Goal: Download file/media

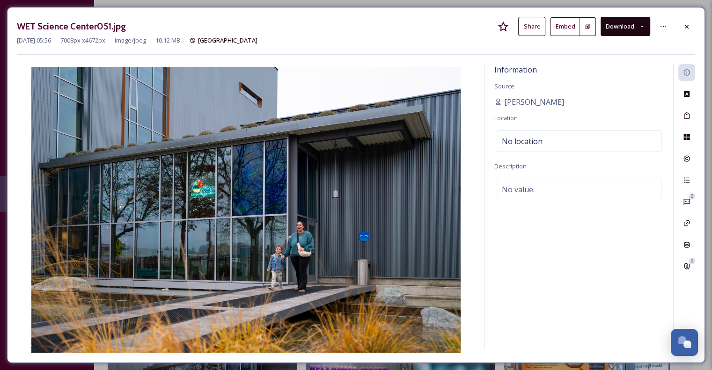
scroll to position [4195, 0]
click at [689, 26] on icon at bounding box center [686, 26] width 7 height 7
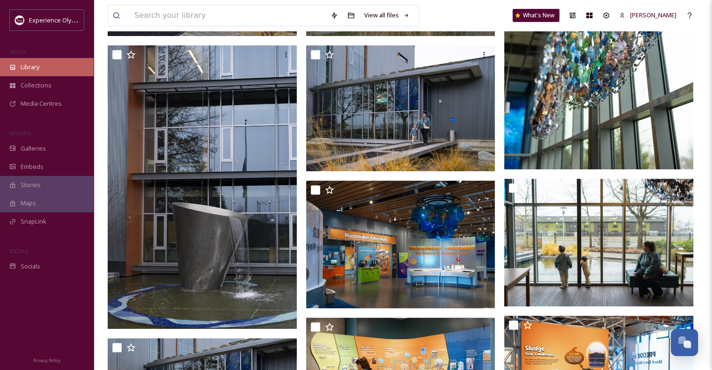
click at [34, 67] on span "Library" at bounding box center [30, 67] width 19 height 9
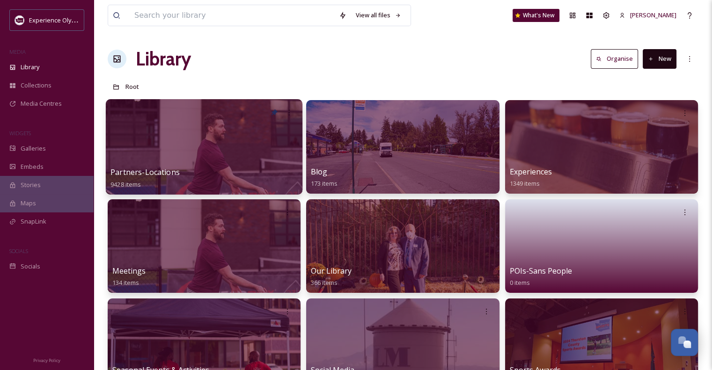
click at [141, 171] on span "Partners-Locations" at bounding box center [145, 172] width 69 height 10
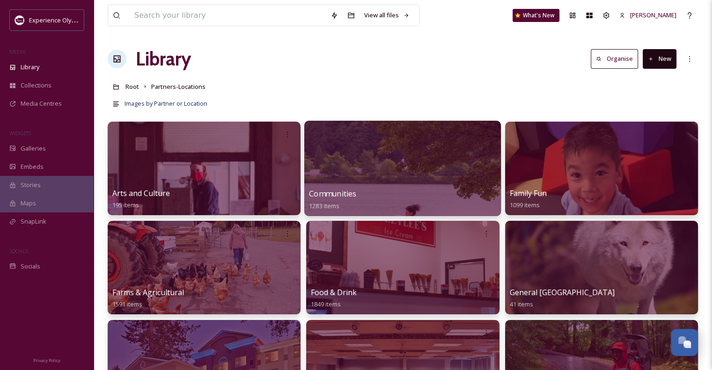
click at [331, 192] on span "Communities" at bounding box center [332, 194] width 47 height 10
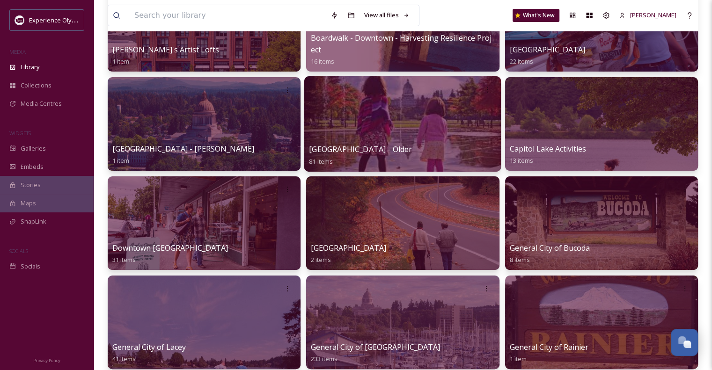
scroll to position [140, 0]
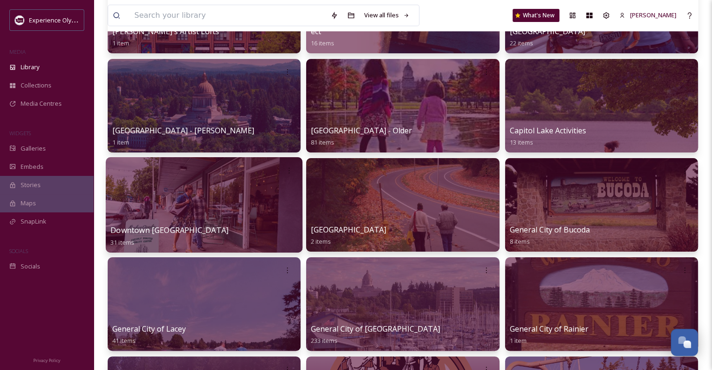
click at [125, 228] on span "Downtown [GEOGRAPHIC_DATA]" at bounding box center [170, 230] width 118 height 10
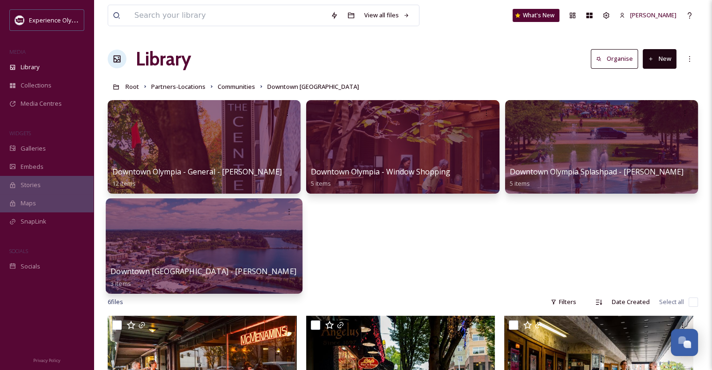
click at [245, 270] on span "Downtown [GEOGRAPHIC_DATA] - [PERSON_NAME]" at bounding box center [204, 271] width 186 height 10
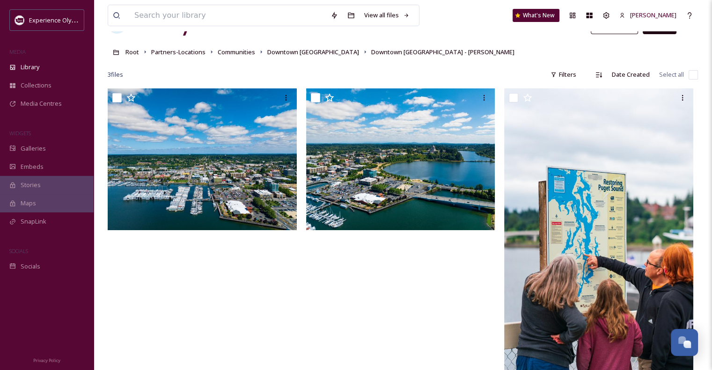
scroll to position [29, 0]
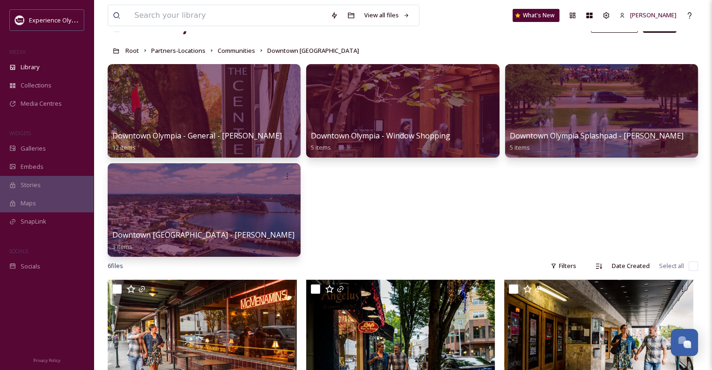
scroll to position [35, 0]
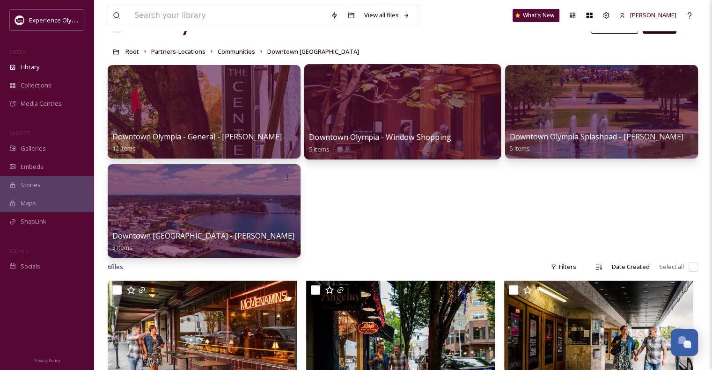
click at [430, 135] on span "Downtown Olympia - Window Shopping" at bounding box center [380, 137] width 142 height 10
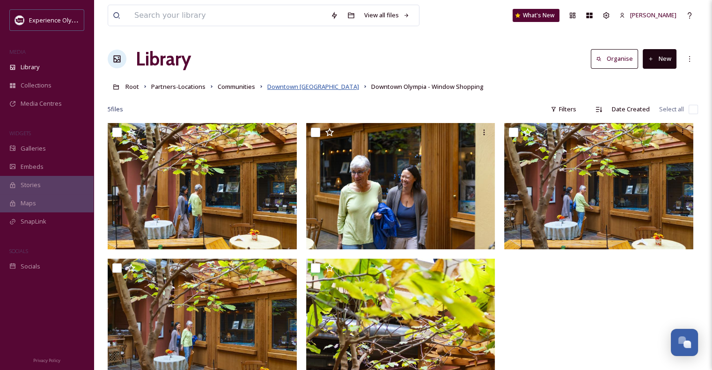
click at [292, 84] on span "Downtown [GEOGRAPHIC_DATA]" at bounding box center [313, 86] width 92 height 8
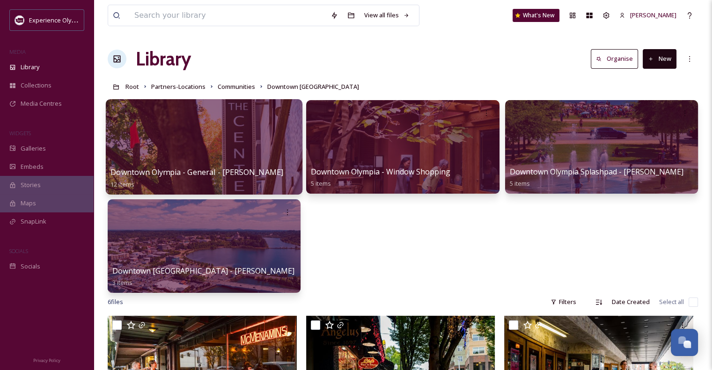
click at [226, 176] on span "Downtown Olympia - General - [PERSON_NAME]" at bounding box center [197, 172] width 173 height 10
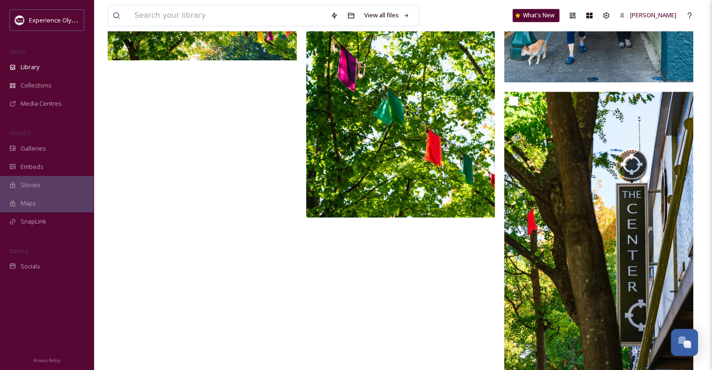
scroll to position [616, 0]
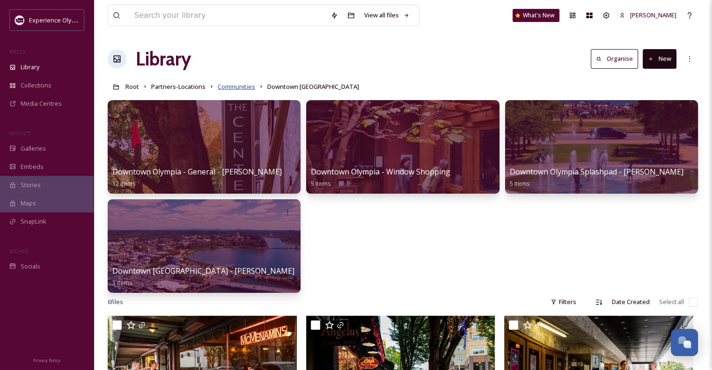
click at [246, 88] on span "Communities" at bounding box center [236, 86] width 37 height 8
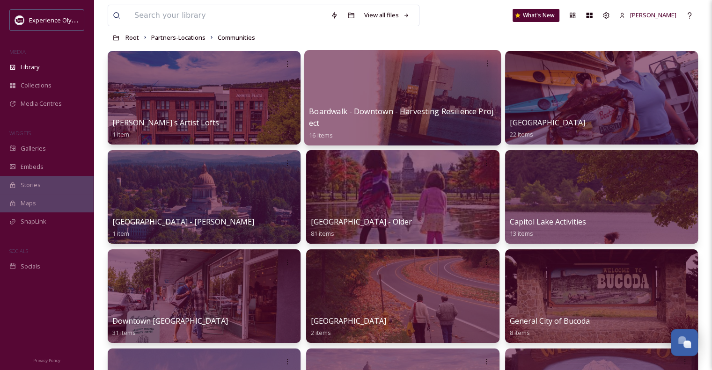
scroll to position [94, 0]
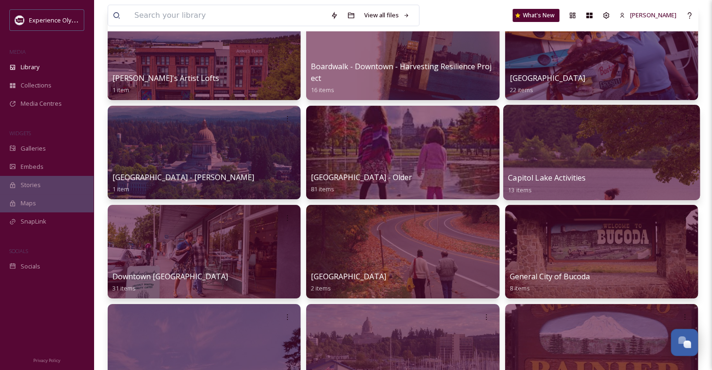
click at [549, 174] on span "Capitol Lake Activities" at bounding box center [547, 178] width 78 height 10
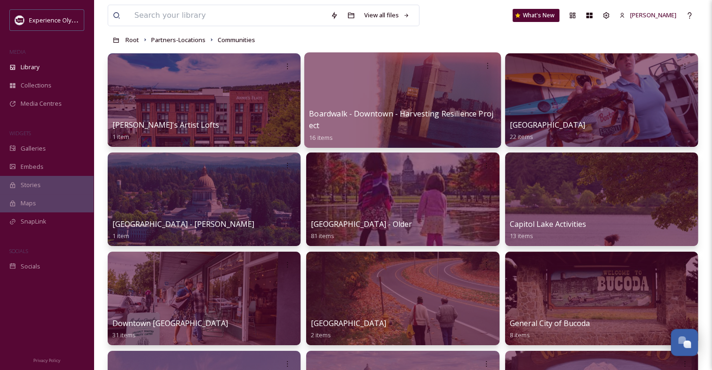
scroll to position [94, 0]
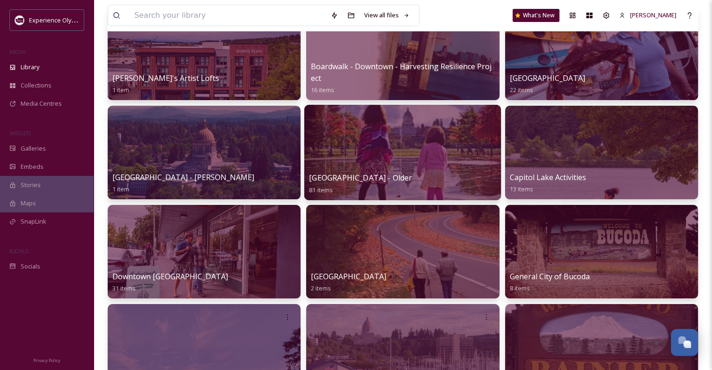
click at [343, 178] on span "[GEOGRAPHIC_DATA] - Older" at bounding box center [360, 178] width 103 height 10
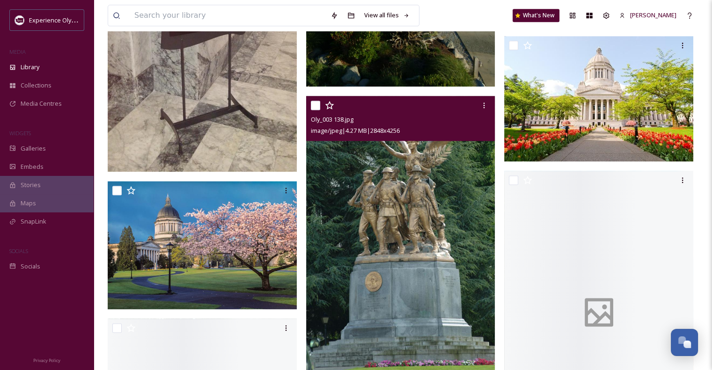
scroll to position [1311, 0]
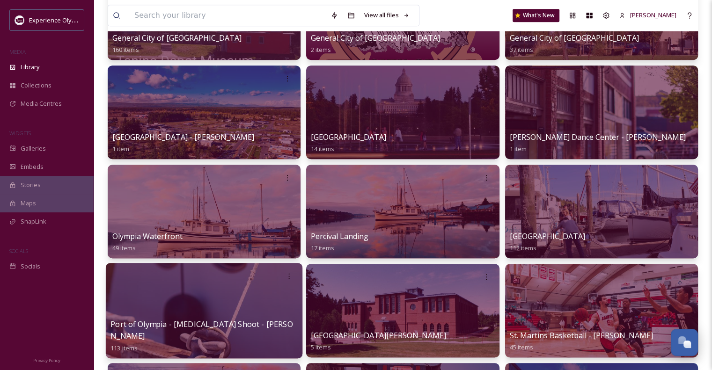
scroll to position [515, 0]
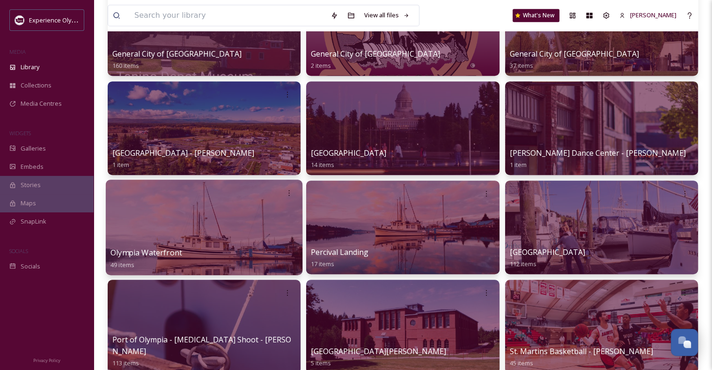
click at [161, 251] on span "Olympia Waterfront" at bounding box center [147, 253] width 72 height 10
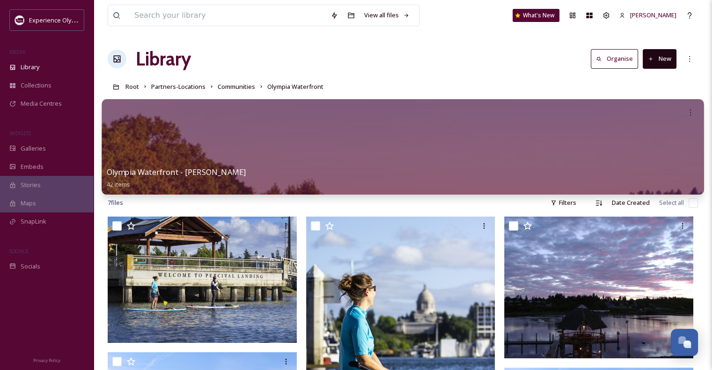
click at [260, 158] on div at bounding box center [403, 147] width 602 height 96
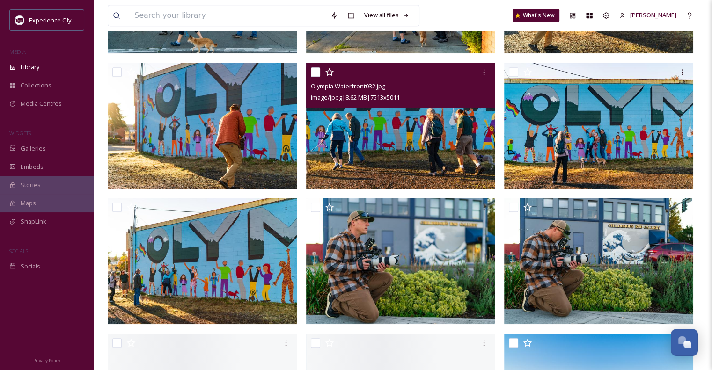
scroll to position [468, 0]
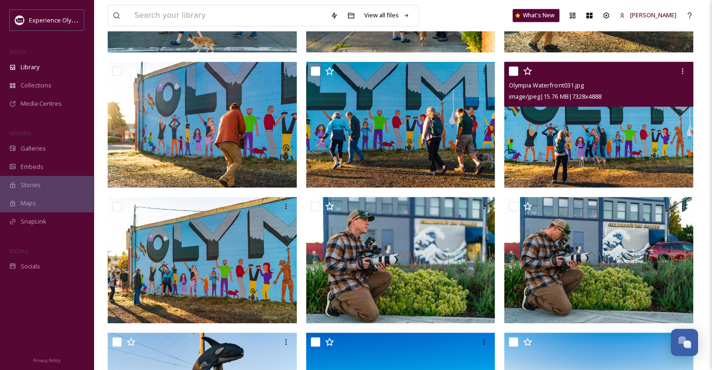
click at [607, 134] on img at bounding box center [598, 125] width 189 height 126
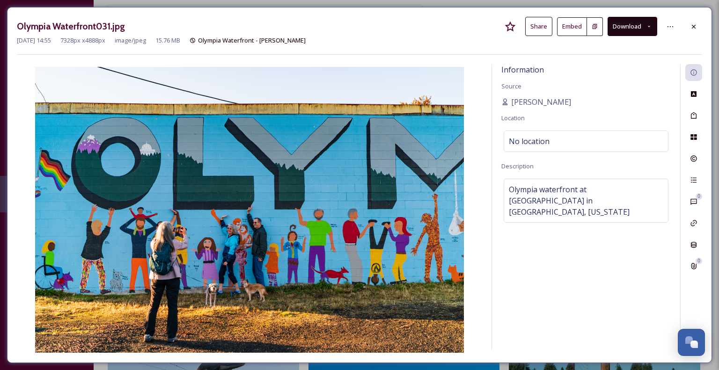
click at [642, 26] on button "Download" at bounding box center [633, 26] width 50 height 19
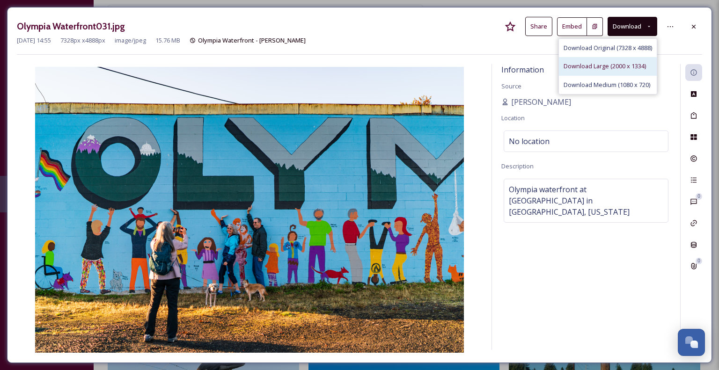
click at [612, 62] on span "Download Large (2000 x 1334)" at bounding box center [605, 66] width 82 height 9
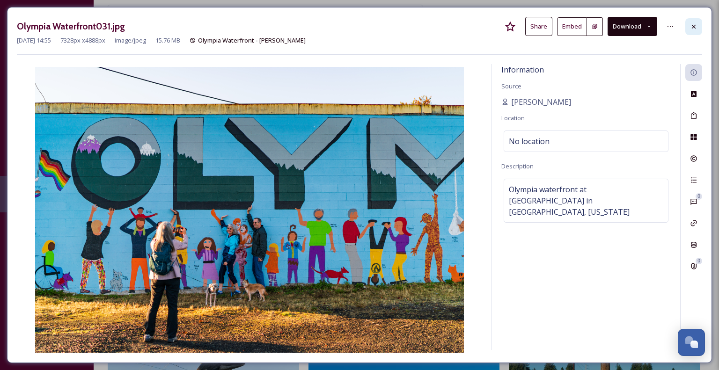
click at [696, 27] on icon at bounding box center [693, 26] width 7 height 7
